Goal: Task Accomplishment & Management: Use online tool/utility

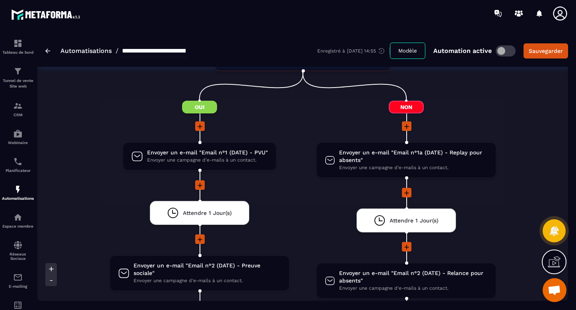
scroll to position [498, 0]
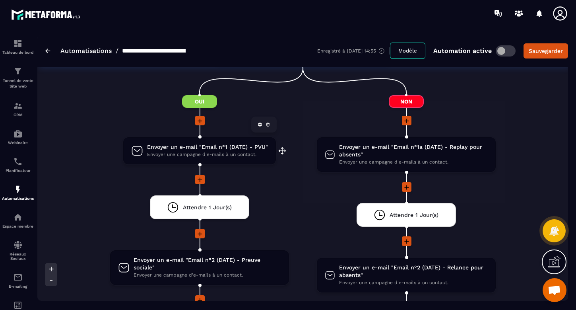
click at [212, 151] on span "Envoyer une campagne d'e-mails à un contact." at bounding box center [207, 155] width 121 height 8
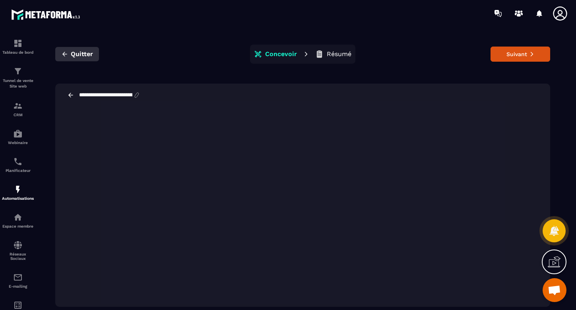
click at [80, 51] on span "Quitter" at bounding box center [82, 54] width 22 height 8
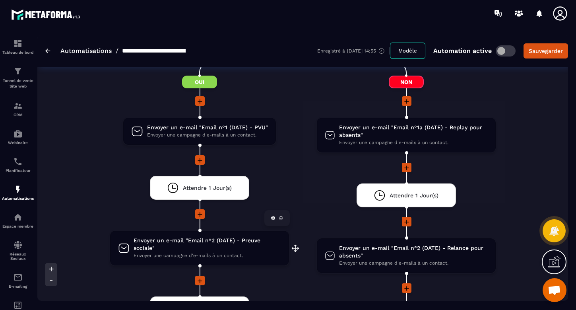
scroll to position [493, 0]
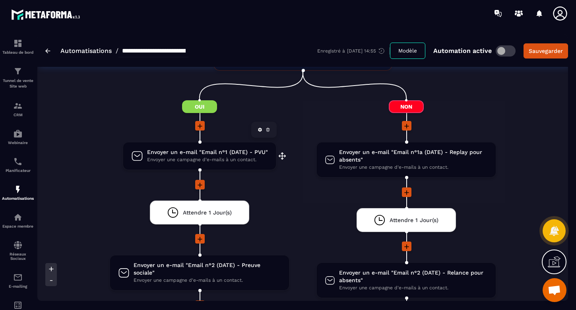
click at [216, 156] on span "Envoyer une campagne d'e-mails à un contact." at bounding box center [207, 160] width 121 height 8
